Goal: Complete application form

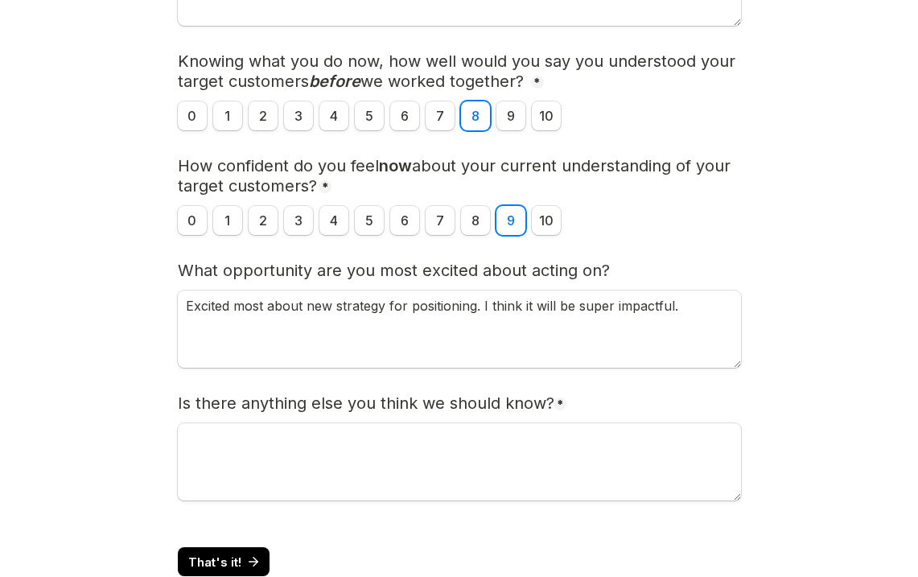
scroll to position [516, 0]
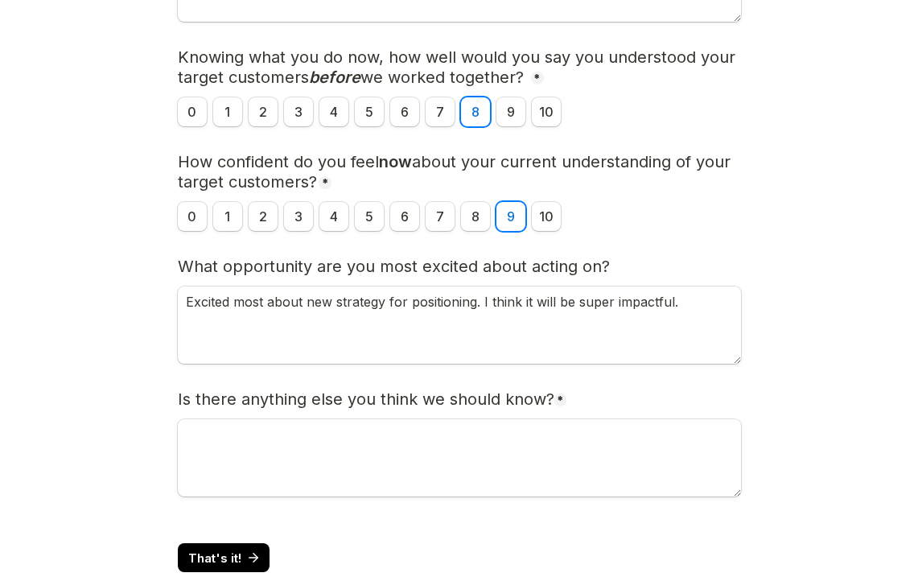
click at [608, 417] on div "Is there anything else you think we should know? * Required" at bounding box center [459, 395] width 563 height 44
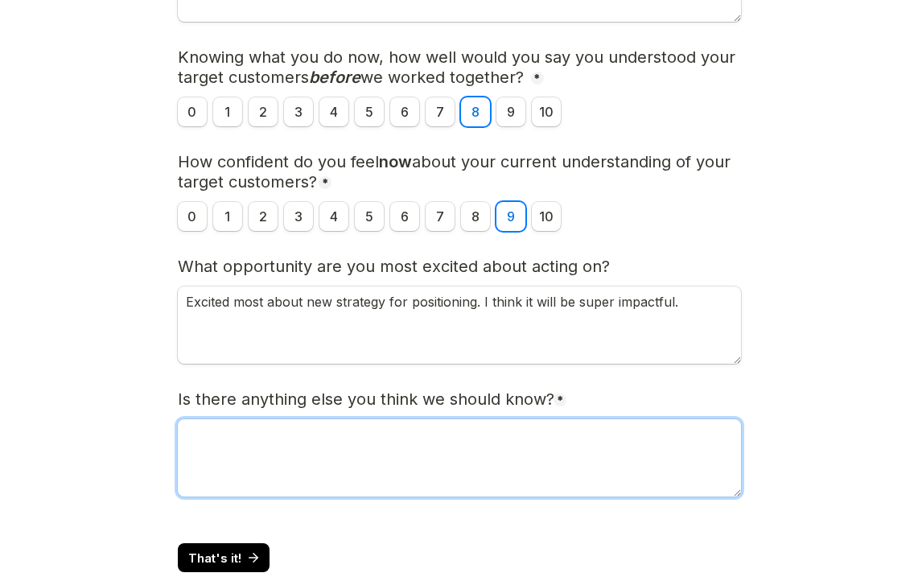
click at [608, 435] on textarea "Is there anything else you think we should know?" at bounding box center [459, 457] width 563 height 77
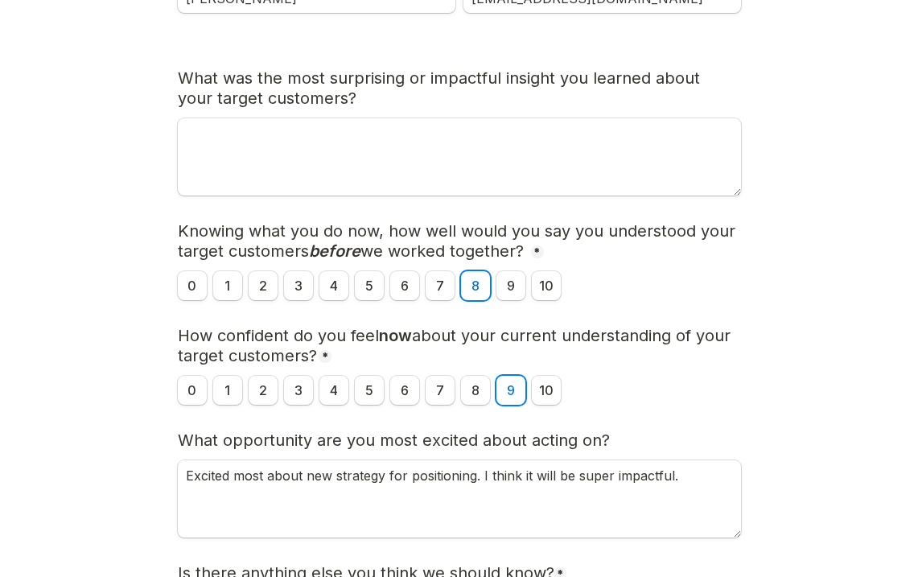
scroll to position [336, 0]
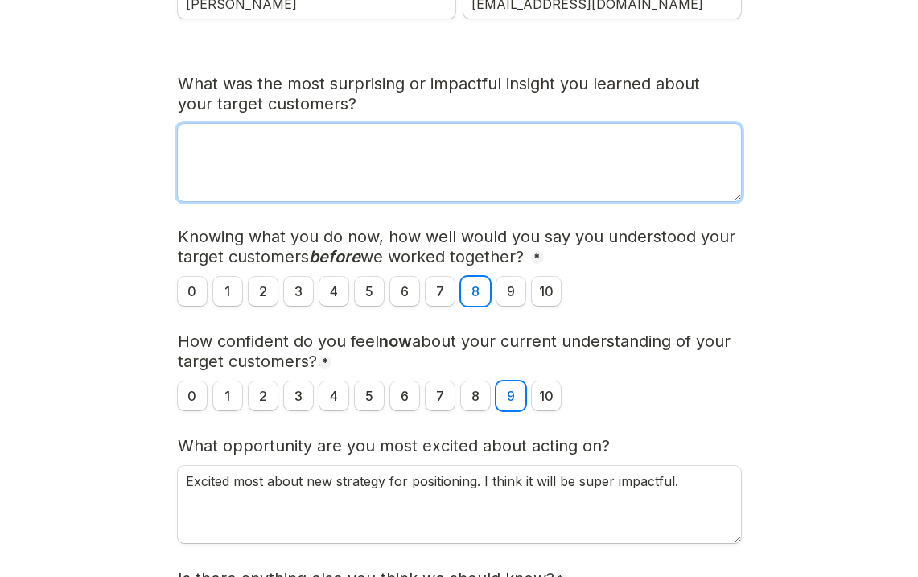
click at [561, 145] on textarea "What was the most surprising or impactful insight you learned about your target…" at bounding box center [459, 162] width 563 height 77
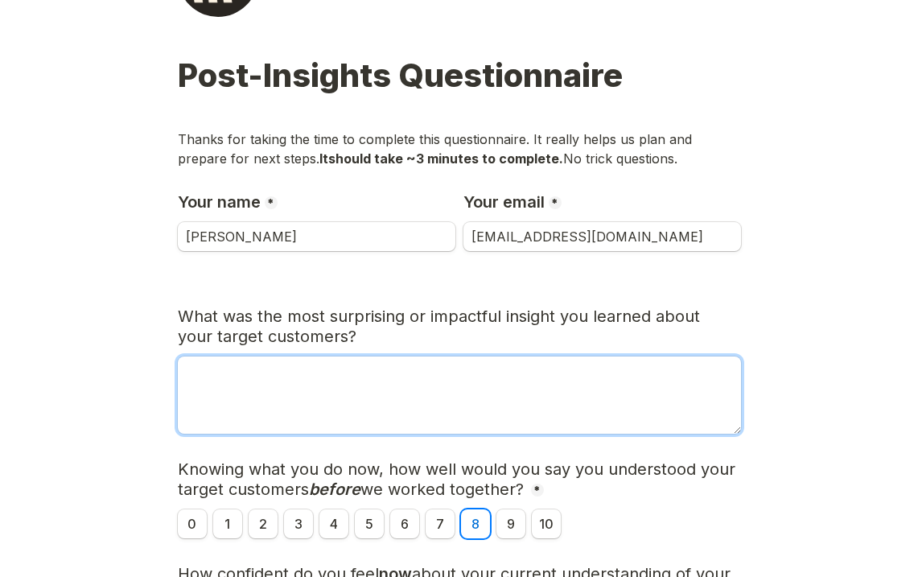
scroll to position [108, 0]
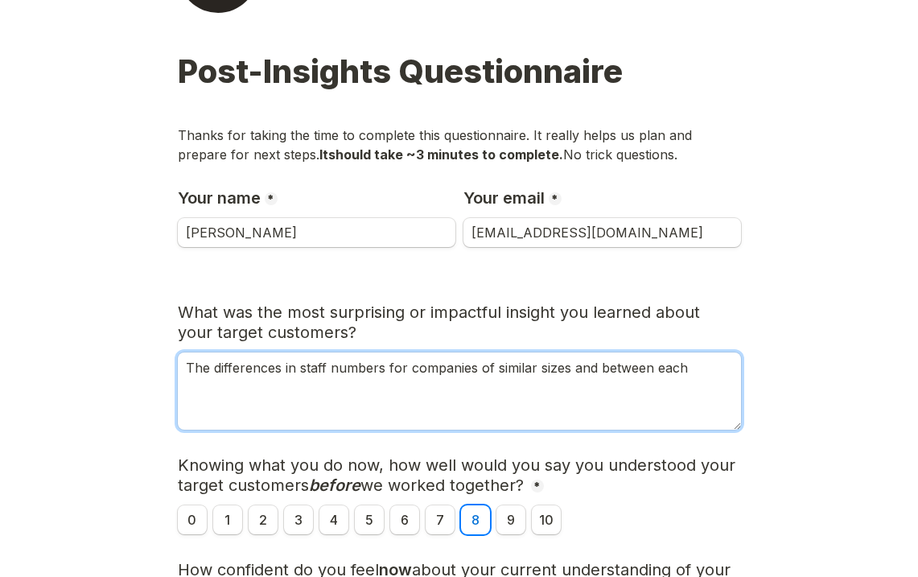
click at [330, 373] on textarea "The differences in staff numbers for companies of similar sizes and between each" at bounding box center [459, 390] width 563 height 77
drag, startPoint x: 301, startPoint y: 367, endPoint x: 378, endPoint y: 373, distance: 77.4
click at [379, 373] on textarea "The differences in staff numbers for companies of similar sizes and between each" at bounding box center [459, 390] width 563 height 77
drag, startPoint x: 391, startPoint y: 370, endPoint x: 506, endPoint y: 369, distance: 115.1
click at [506, 369] on textarea "The differences in company sizess for companies of similar sizes and between ea…" at bounding box center [459, 390] width 563 height 77
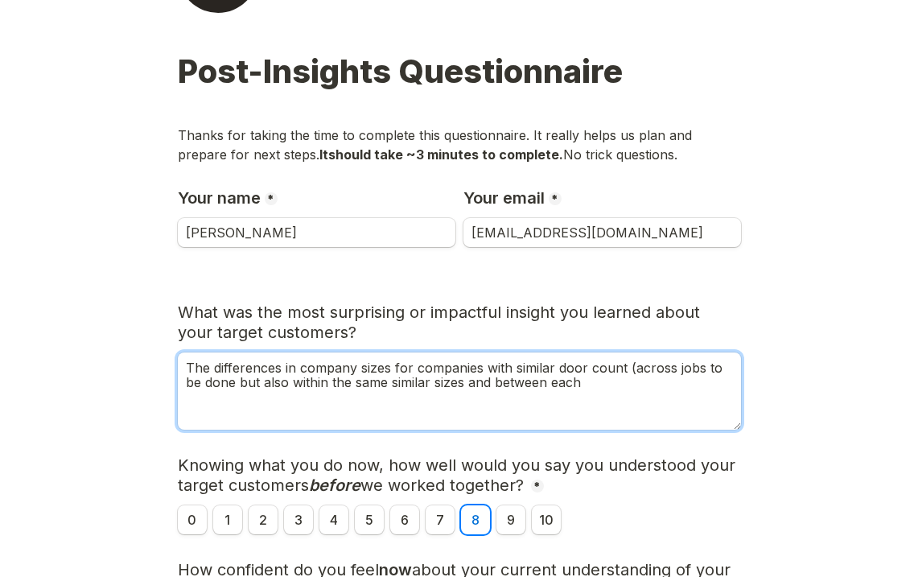
drag, startPoint x: 390, startPoint y: 383, endPoint x: 746, endPoint y: 391, distance: 355.7
click at [746, 391] on main "Page 1 of 2 Post-Insights Questionnaire Thanks for taking the time to complete …" at bounding box center [459, 460] width 918 height 1136
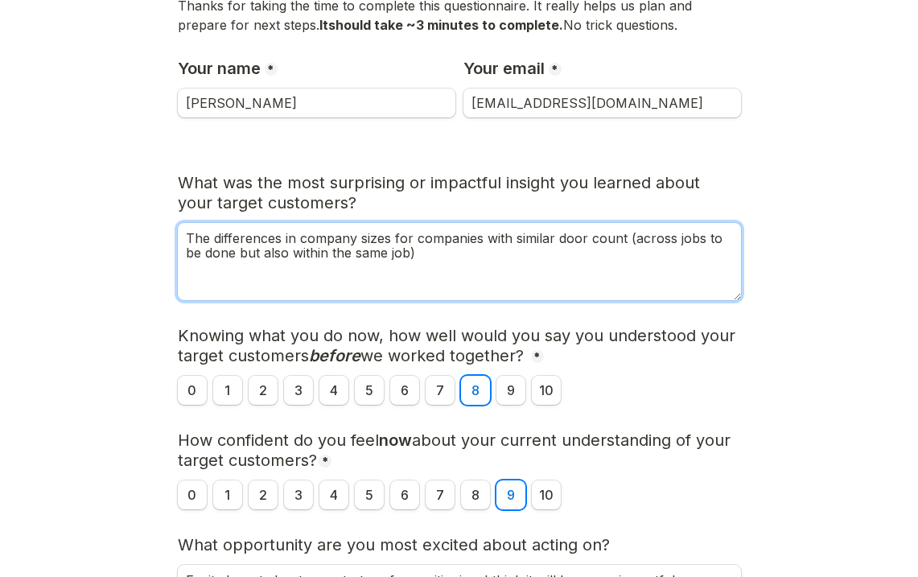
scroll to position [239, 0]
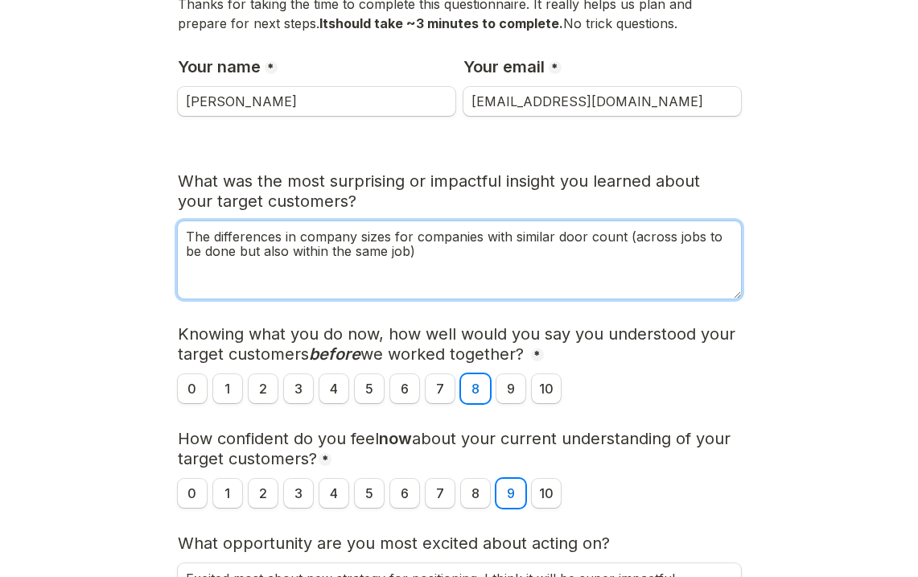
type textarea "The differences in company sizes for companies with similar door count (across …"
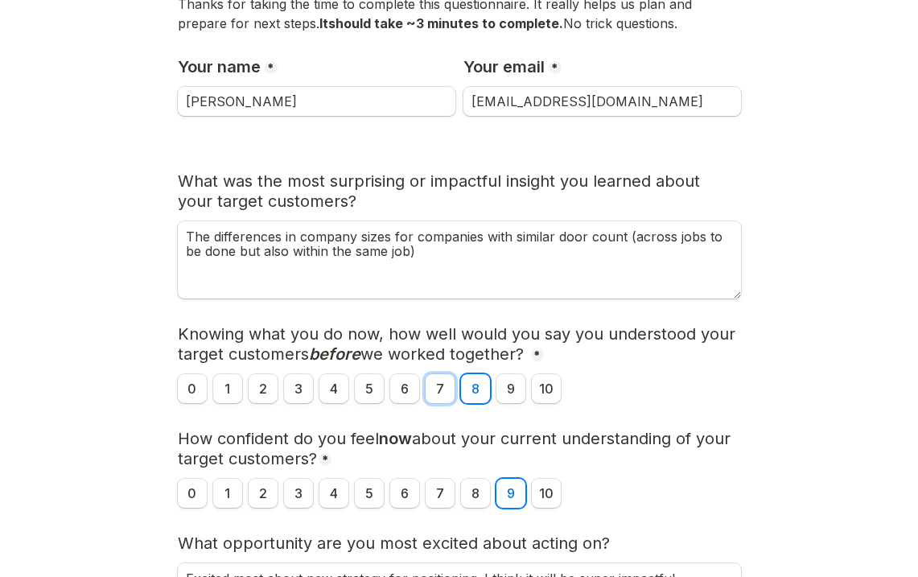
click at [437, 385] on input "7" at bounding box center [440, 388] width 29 height 29
radio input "true"
click at [403, 385] on input "6" at bounding box center [404, 388] width 29 height 29
radio input "true"
click at [477, 486] on input "8" at bounding box center [475, 493] width 29 height 29
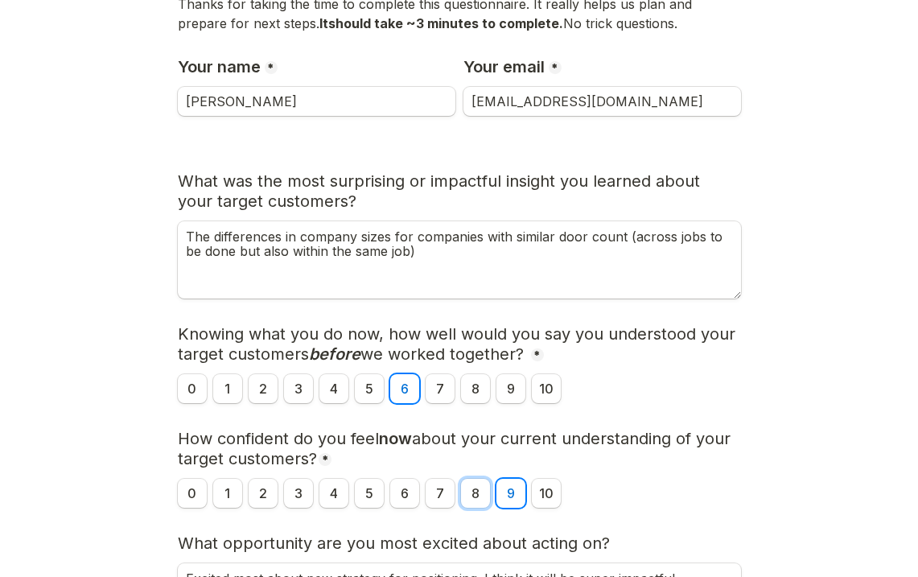
radio input "true"
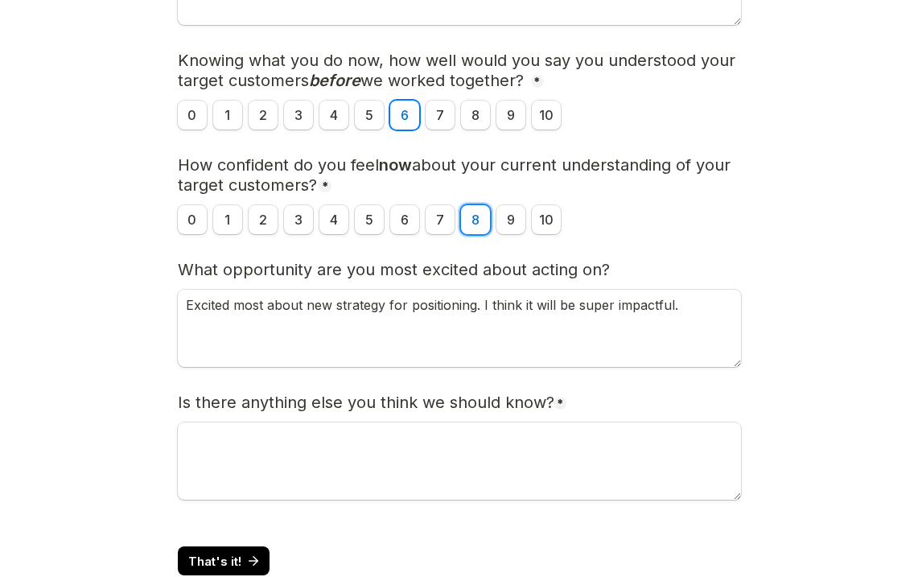
scroll to position [525, 0]
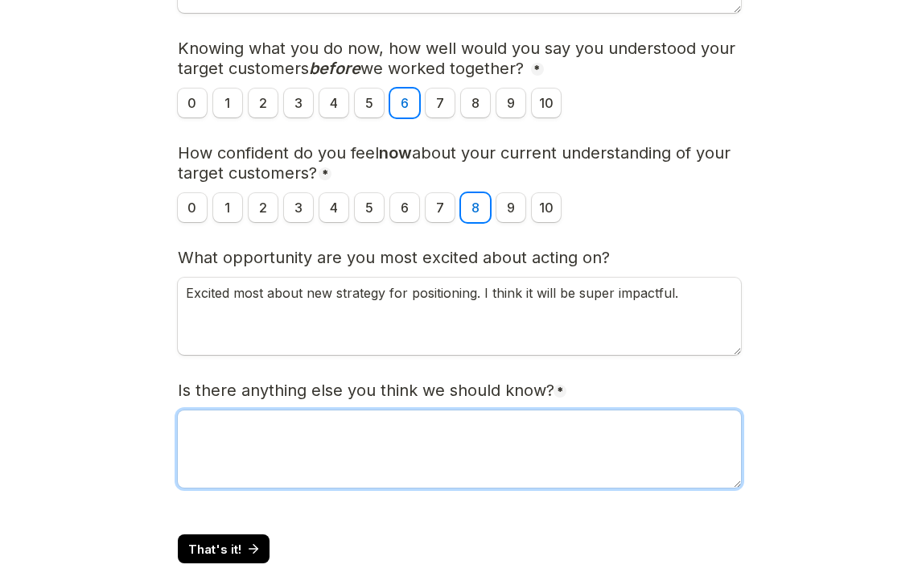
click at [619, 422] on textarea "Is there anything else you think we should know?" at bounding box center [459, 448] width 563 height 77
type textarea "M"
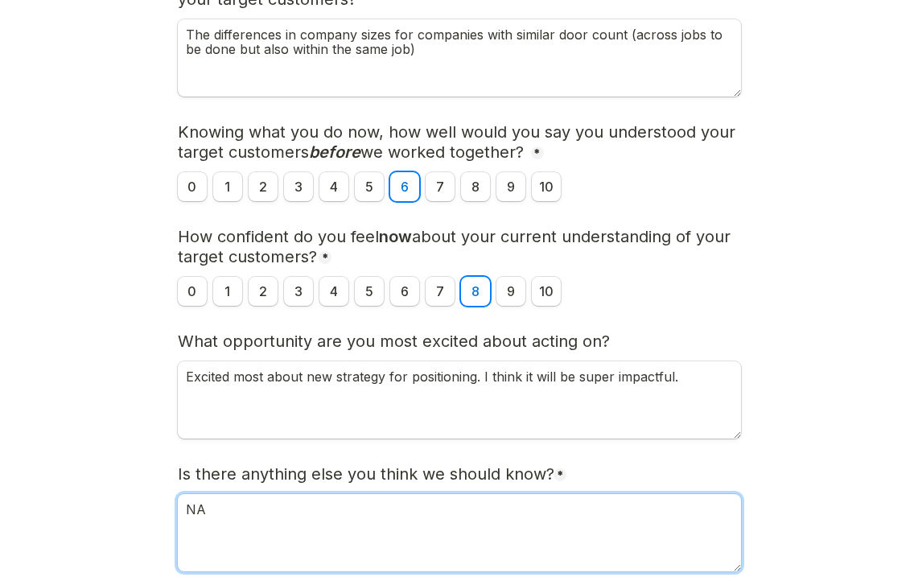
scroll to position [559, 0]
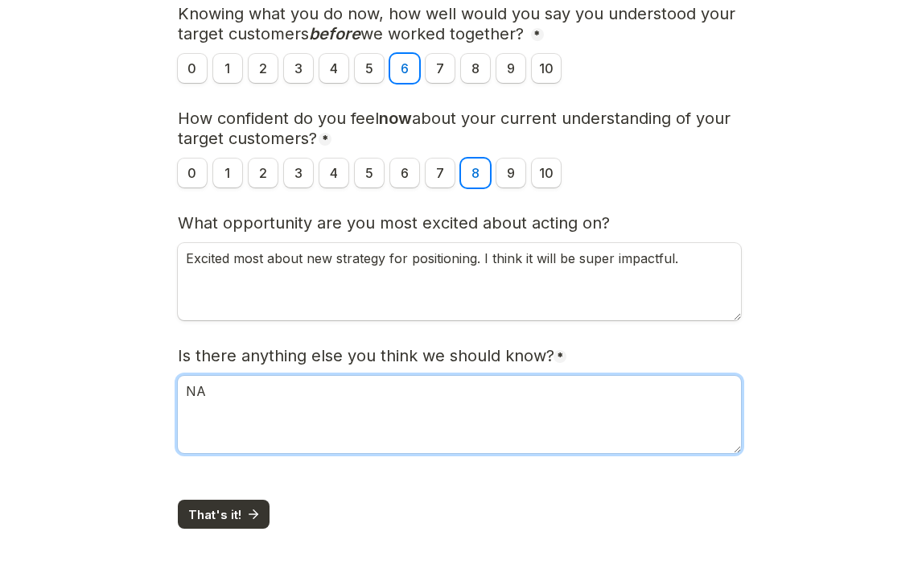
type textarea "NA"
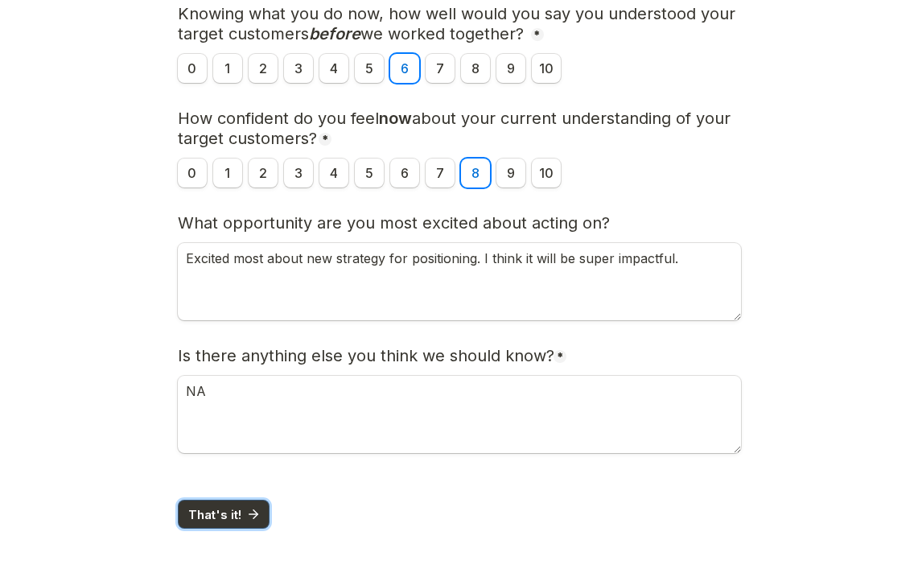
click at [208, 520] on span "That's it!" at bounding box center [214, 515] width 53 height 12
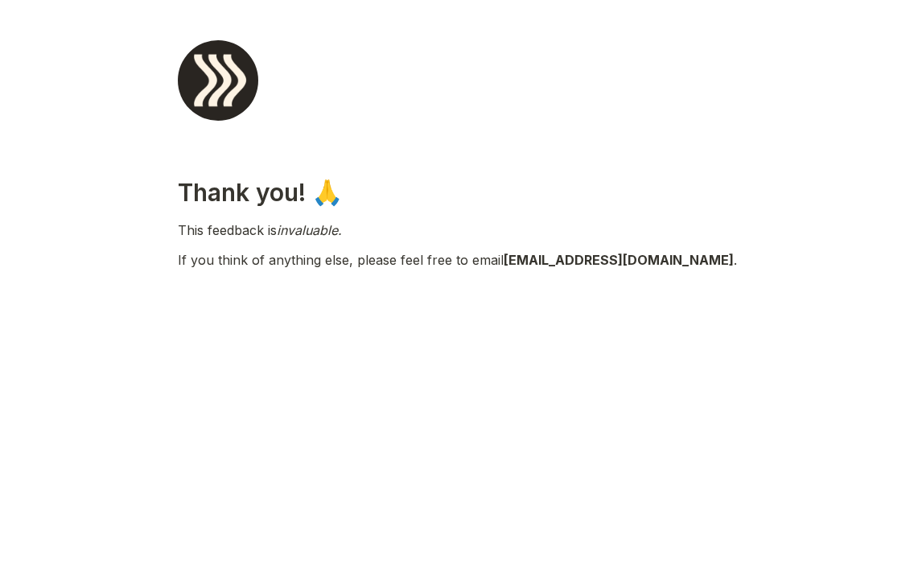
scroll to position [0, 0]
